Goal: Information Seeking & Learning: Understand process/instructions

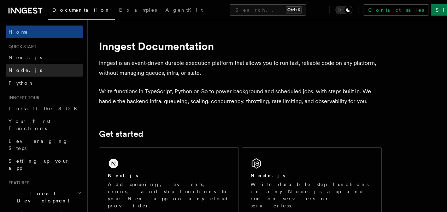
click at [57, 69] on link "Node.js" at bounding box center [44, 70] width 77 height 13
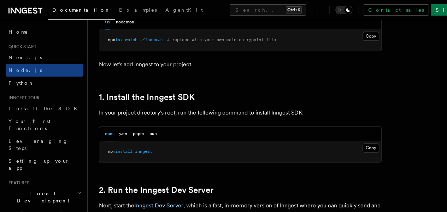
scroll to position [396, 0]
click at [126, 29] on button "nodemon" at bounding box center [125, 22] width 18 height 15
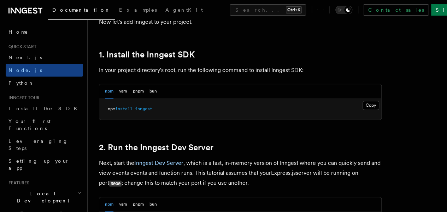
scroll to position [444, 0]
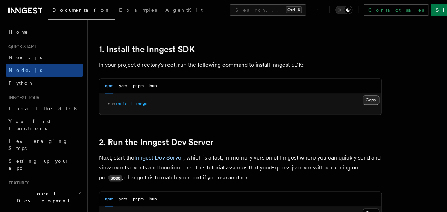
click at [363, 104] on button "Copy Copied" at bounding box center [371, 99] width 17 height 9
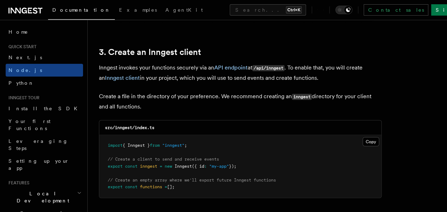
scroll to position [920, 0]
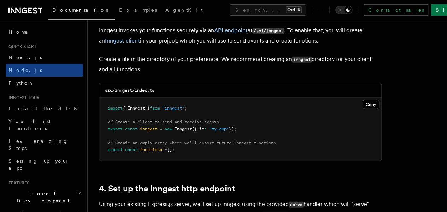
drag, startPoint x: 180, startPoint y: 140, endPoint x: 347, endPoint y: 93, distance: 172.9
click at [347, 98] on pre "import { Inngest } from "inngest" ; // Create a client to send and receive even…" at bounding box center [240, 129] width 282 height 63
click at [363, 100] on button "Copy Copied" at bounding box center [371, 104] width 17 height 9
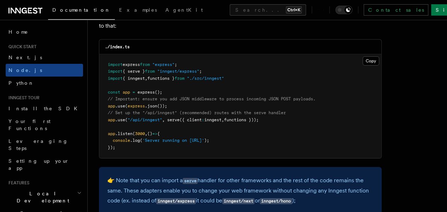
scroll to position [1118, 0]
